Goal: Task Accomplishment & Management: Use online tool/utility

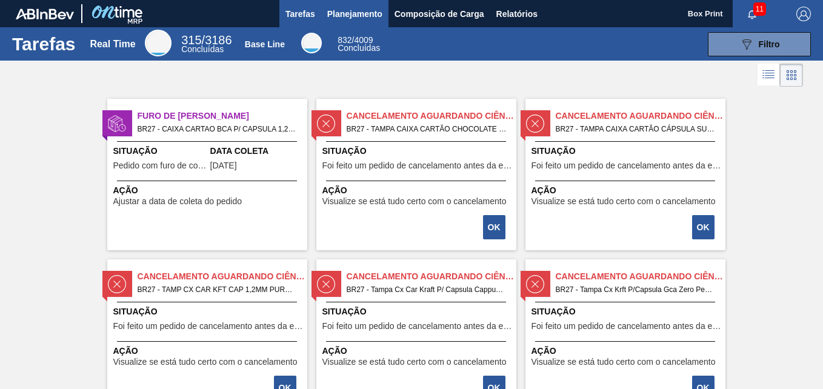
click at [354, 15] on span "Planejamento" at bounding box center [354, 14] width 55 height 15
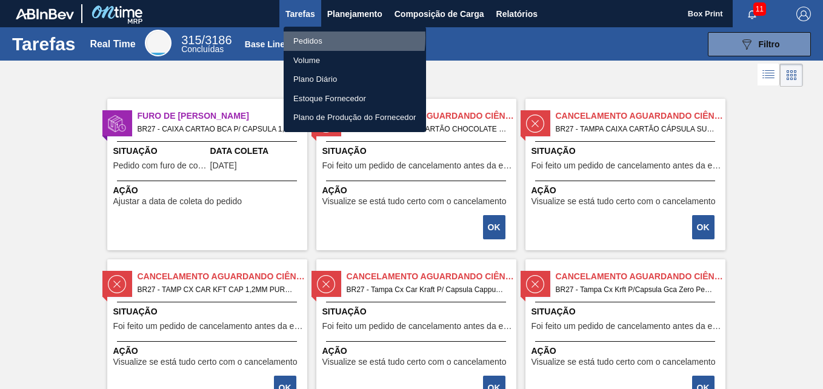
click at [317, 38] on li "Pedidos" at bounding box center [355, 41] width 142 height 19
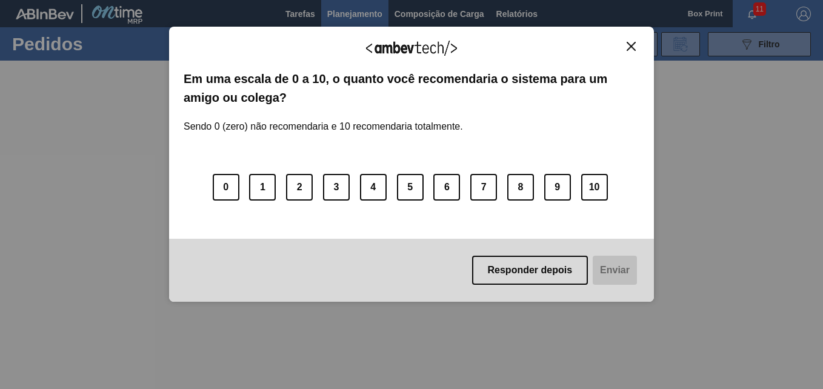
click at [634, 44] on img "Close" at bounding box center [631, 46] width 9 height 9
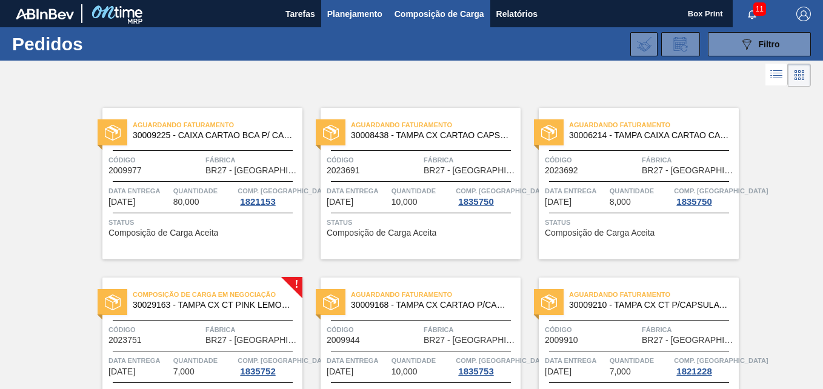
click at [406, 15] on span "Composição de Carga" at bounding box center [440, 14] width 90 height 15
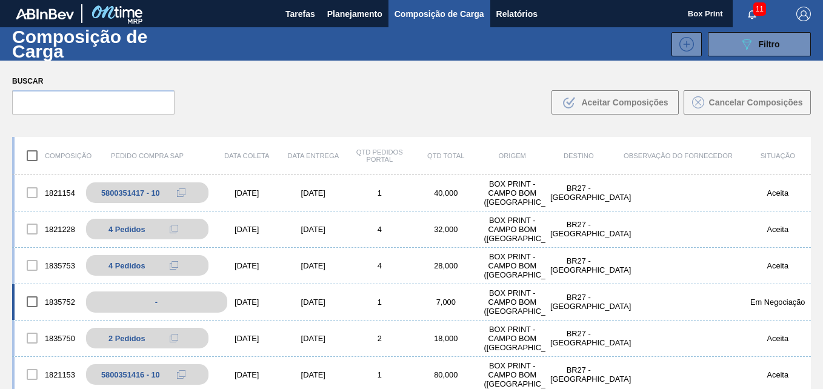
click at [170, 310] on div "-" at bounding box center [156, 302] width 141 height 21
click at [263, 303] on div "[DATE]" at bounding box center [247, 302] width 67 height 9
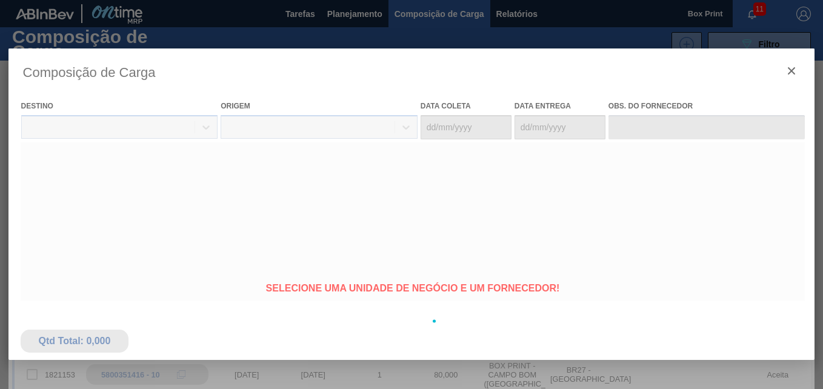
type coleta "[DATE]"
type entrega "[DATE]"
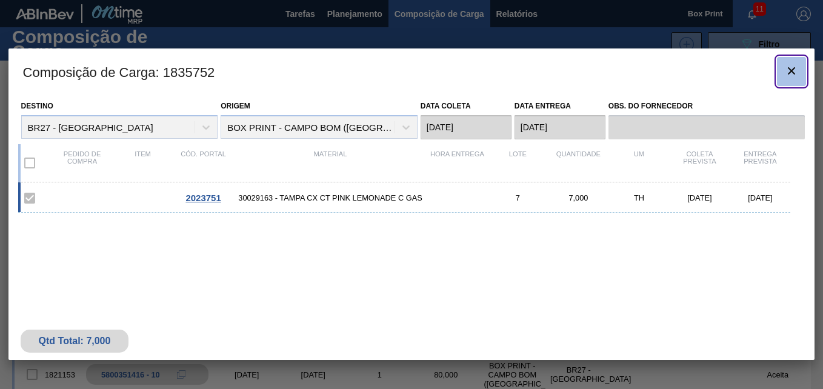
click at [795, 67] on icon "botão de ícone" at bounding box center [791, 70] width 7 height 7
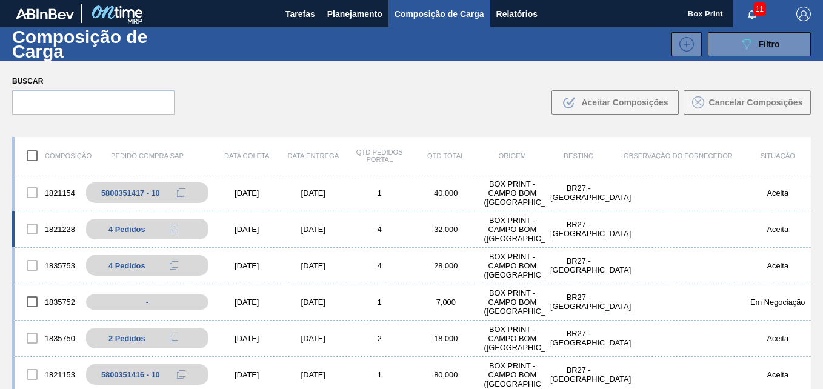
click at [241, 232] on div "[DATE]" at bounding box center [247, 229] width 67 height 9
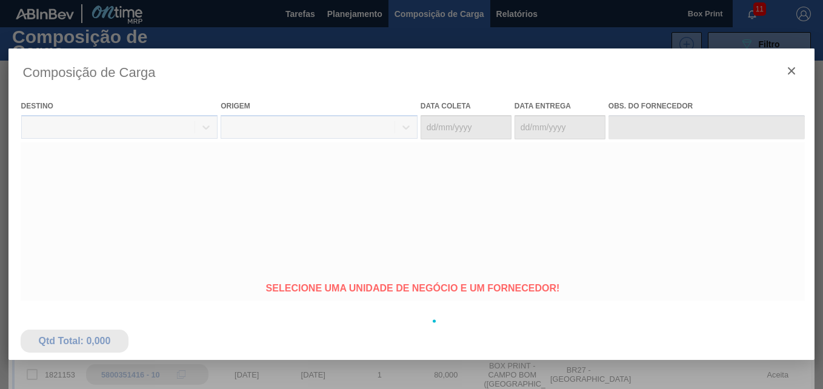
type coleta "[DATE]"
type entrega "[DATE]"
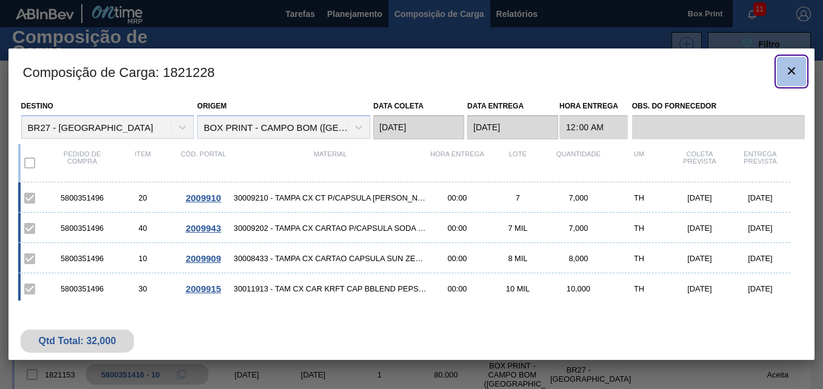
click at [797, 77] on icon "botão de ícone" at bounding box center [791, 71] width 15 height 15
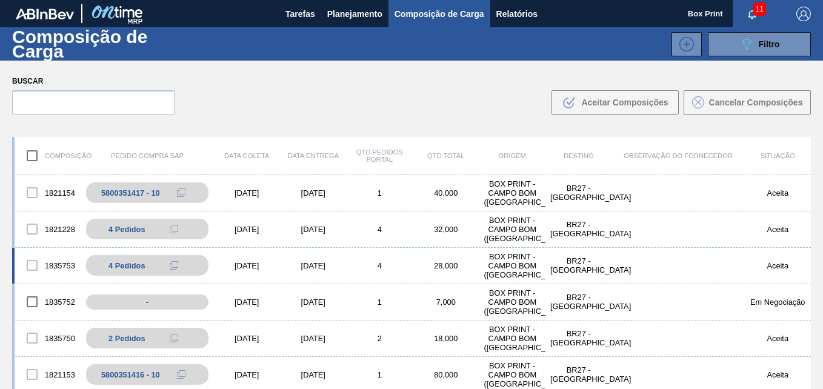
click at [236, 265] on div "[DATE]" at bounding box center [247, 265] width 67 height 9
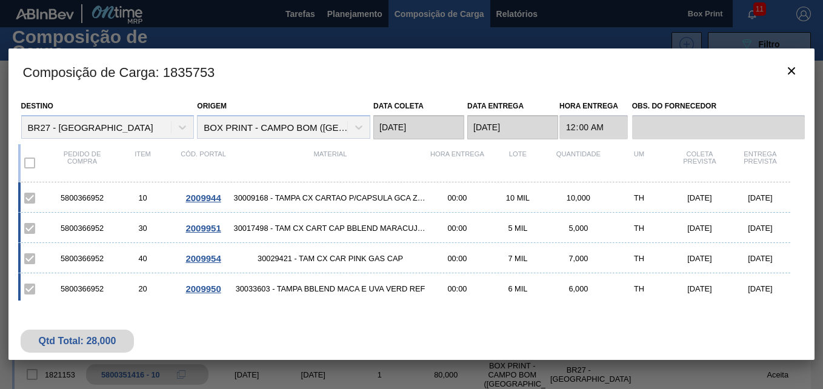
click at [101, 198] on div "5800366952" at bounding box center [82, 197] width 61 height 9
copy div "5800366952"
click at [82, 230] on div "5800366952" at bounding box center [82, 228] width 61 height 9
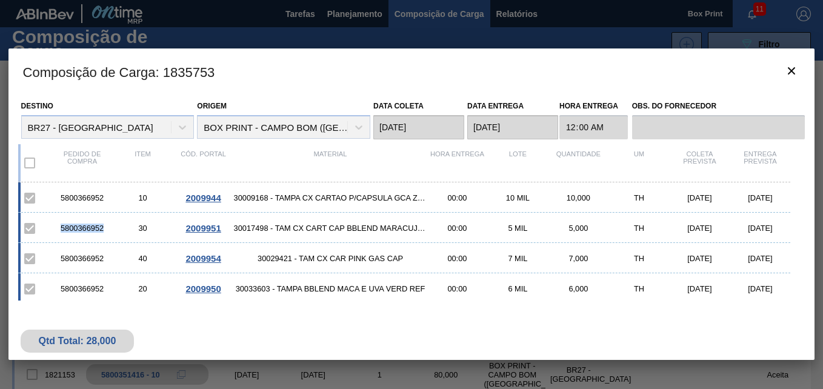
copy div "5800366952"
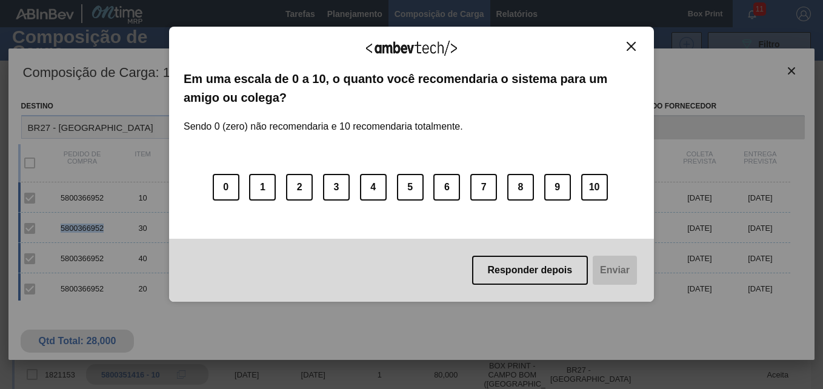
click at [630, 48] on img "Close" at bounding box center [631, 46] width 9 height 9
